Goal: Information Seeking & Learning: Learn about a topic

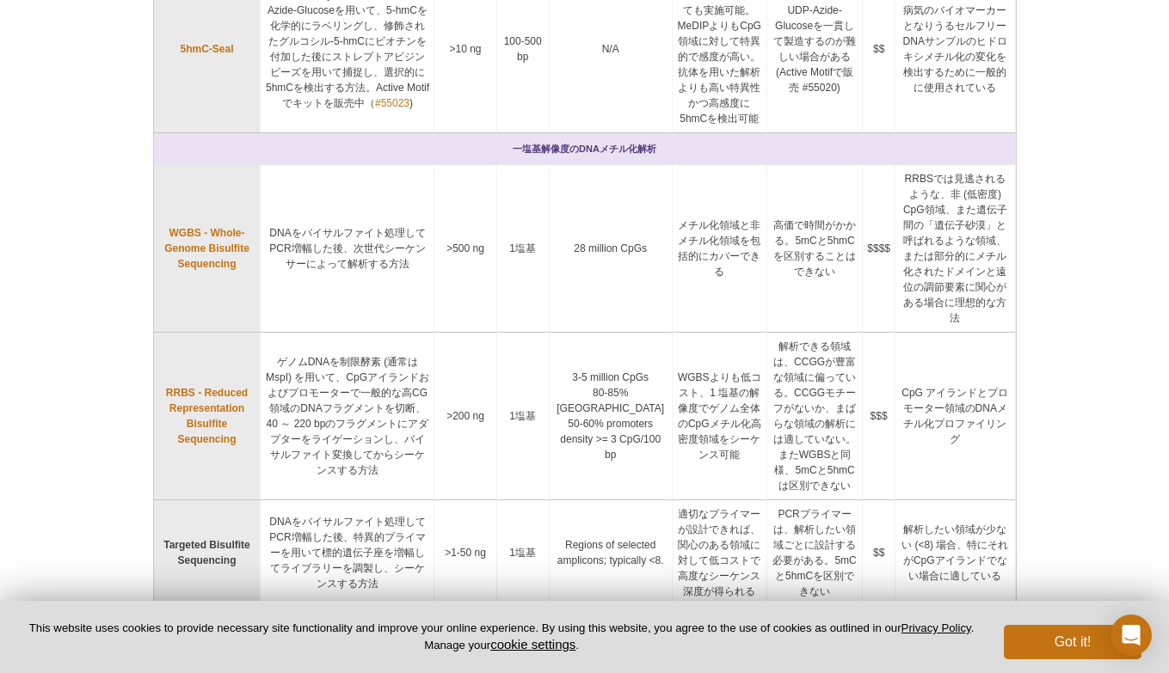
scroll to position [779, 0]
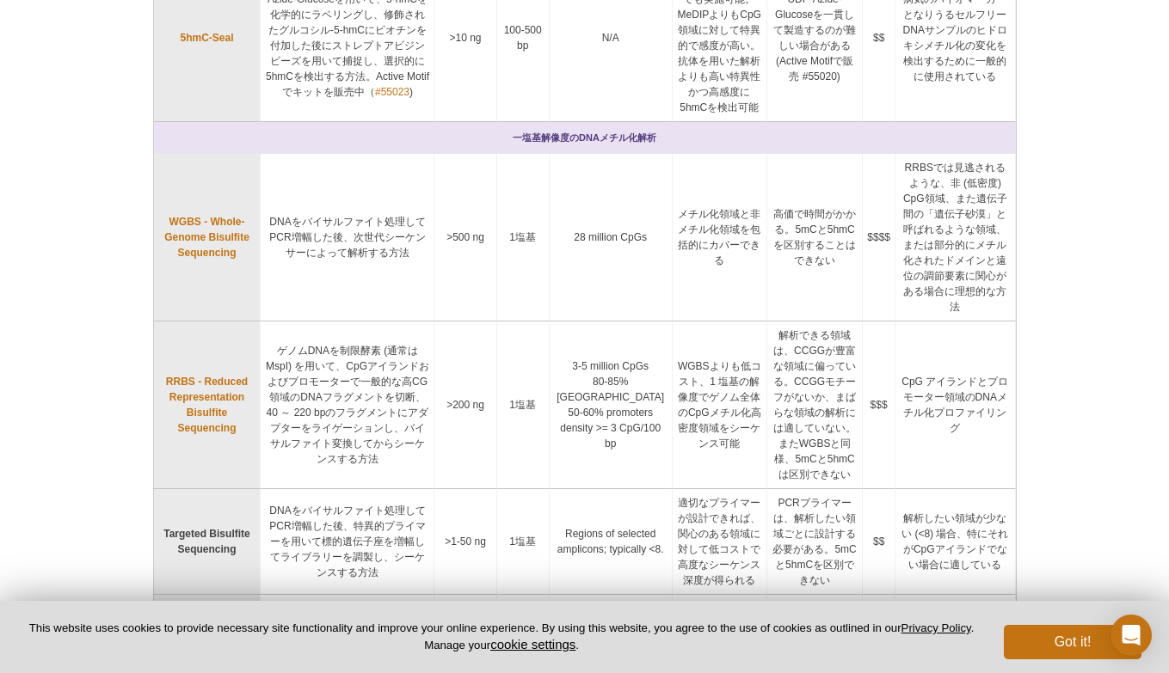
scroll to position [773, 0]
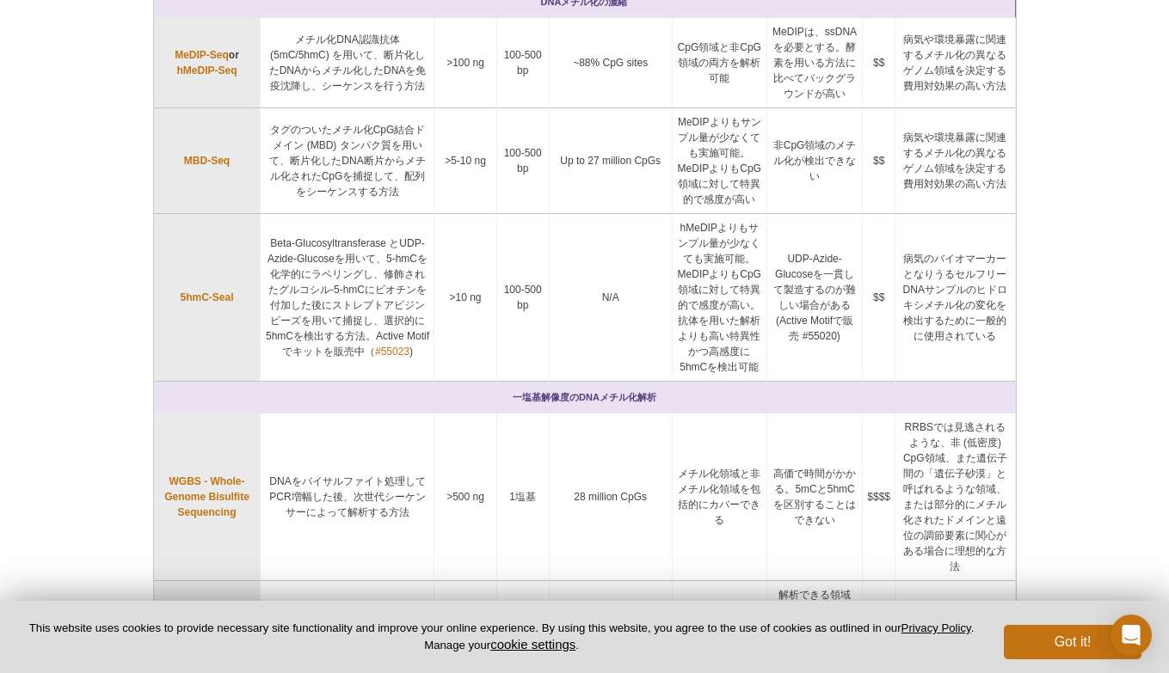
scroll to position [526, 0]
